Goal: Navigation & Orientation: Find specific page/section

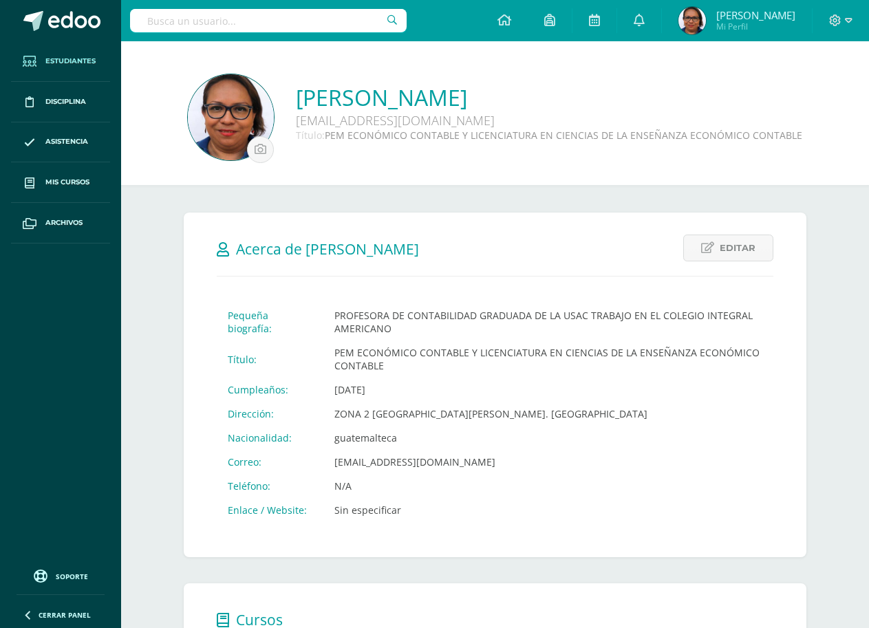
click at [63, 65] on span "Estudiantes" at bounding box center [70, 61] width 50 height 11
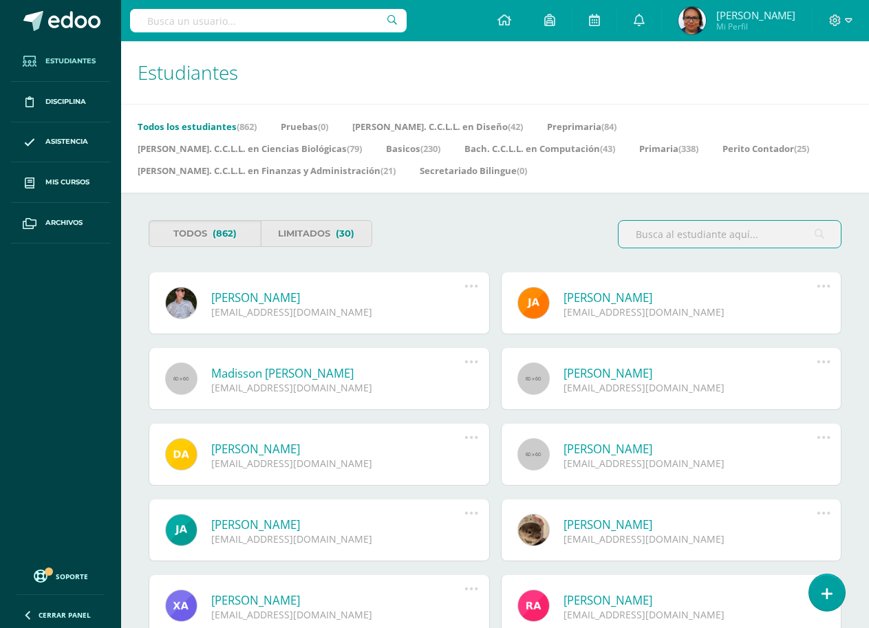
click at [80, 64] on span "Estudiantes" at bounding box center [70, 61] width 50 height 11
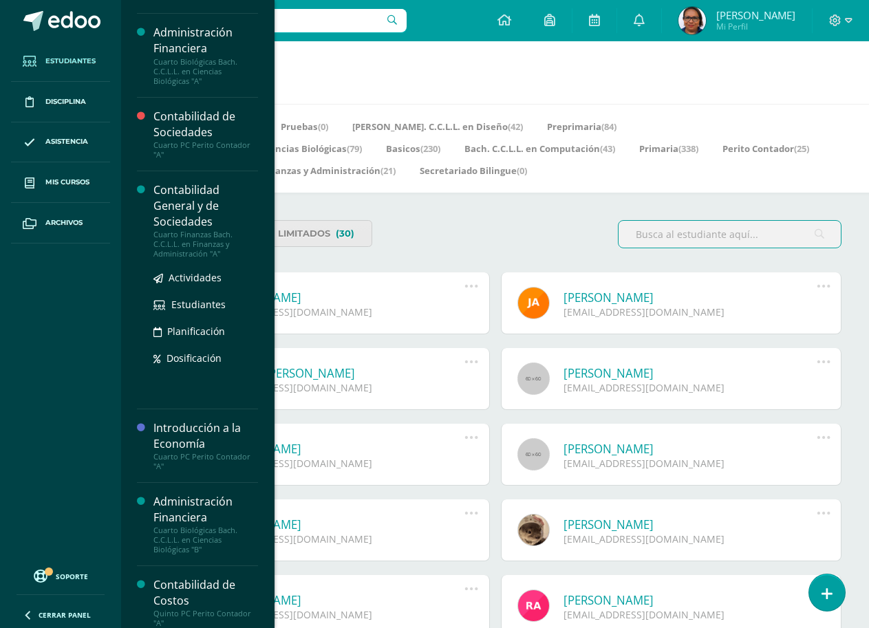
scroll to position [138, 0]
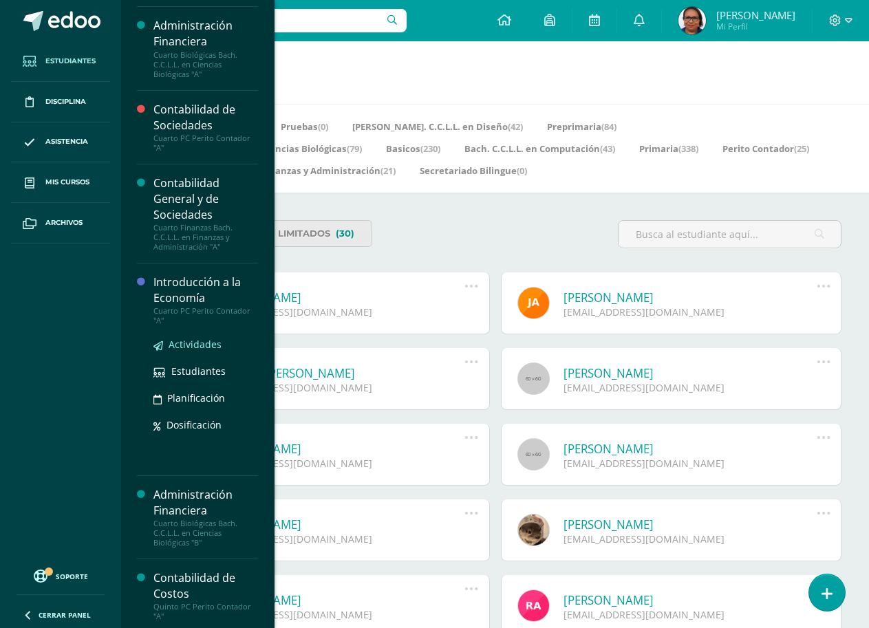
click at [197, 345] on span "Actividades" at bounding box center [195, 344] width 53 height 13
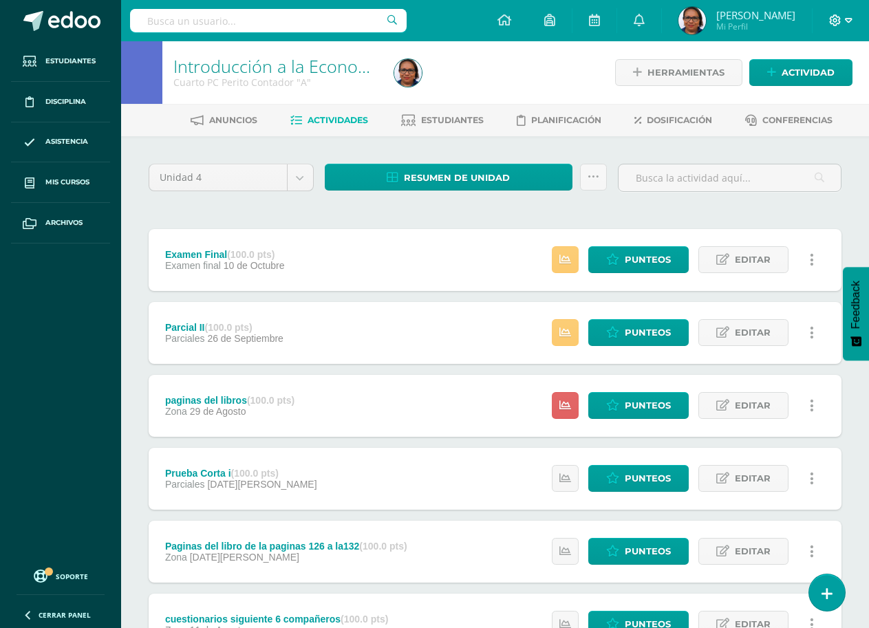
click at [849, 23] on icon at bounding box center [849, 20] width 8 height 12
click at [816, 96] on span "Cerrar sesión" at bounding box center [805, 93] width 62 height 13
